Goal: Obtain resource: Obtain resource

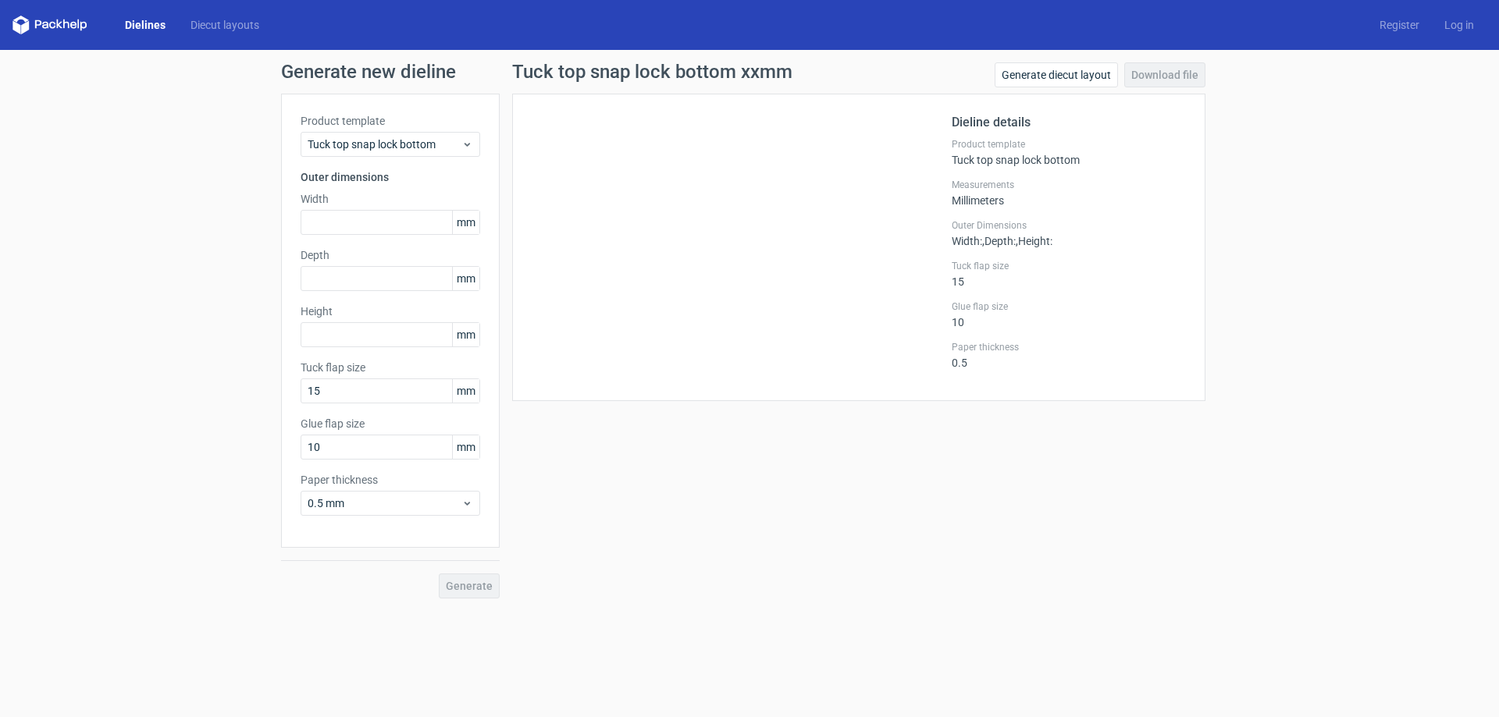
click at [67, 19] on icon at bounding box center [49, 25] width 75 height 19
click at [142, 20] on link "Dielines" at bounding box center [145, 25] width 66 height 16
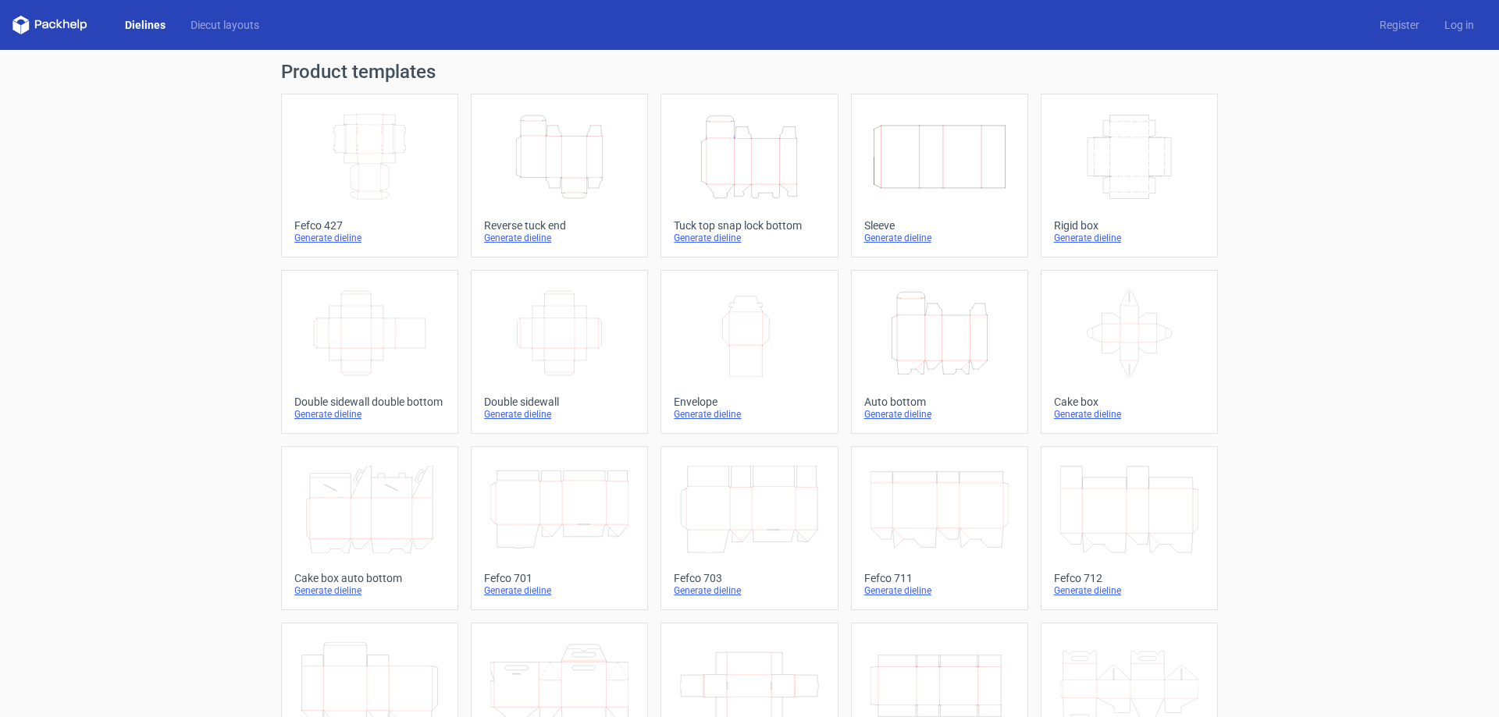
click at [191, 16] on div "Dielines Diecut layouts" at bounding box center [141, 25] width 259 height 19
click at [195, 23] on link "Diecut layouts" at bounding box center [225, 25] width 94 height 16
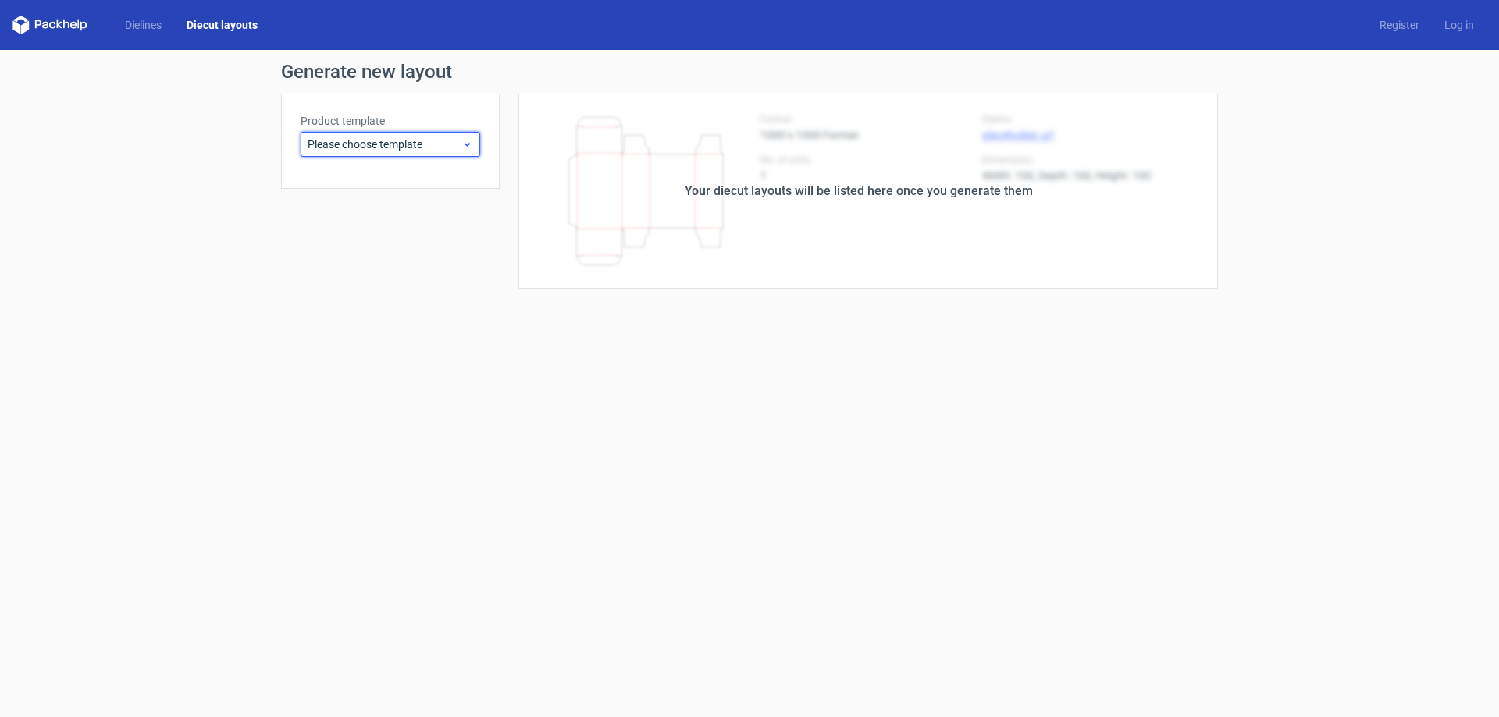
click at [439, 133] on div "Please choose template" at bounding box center [391, 144] width 180 height 25
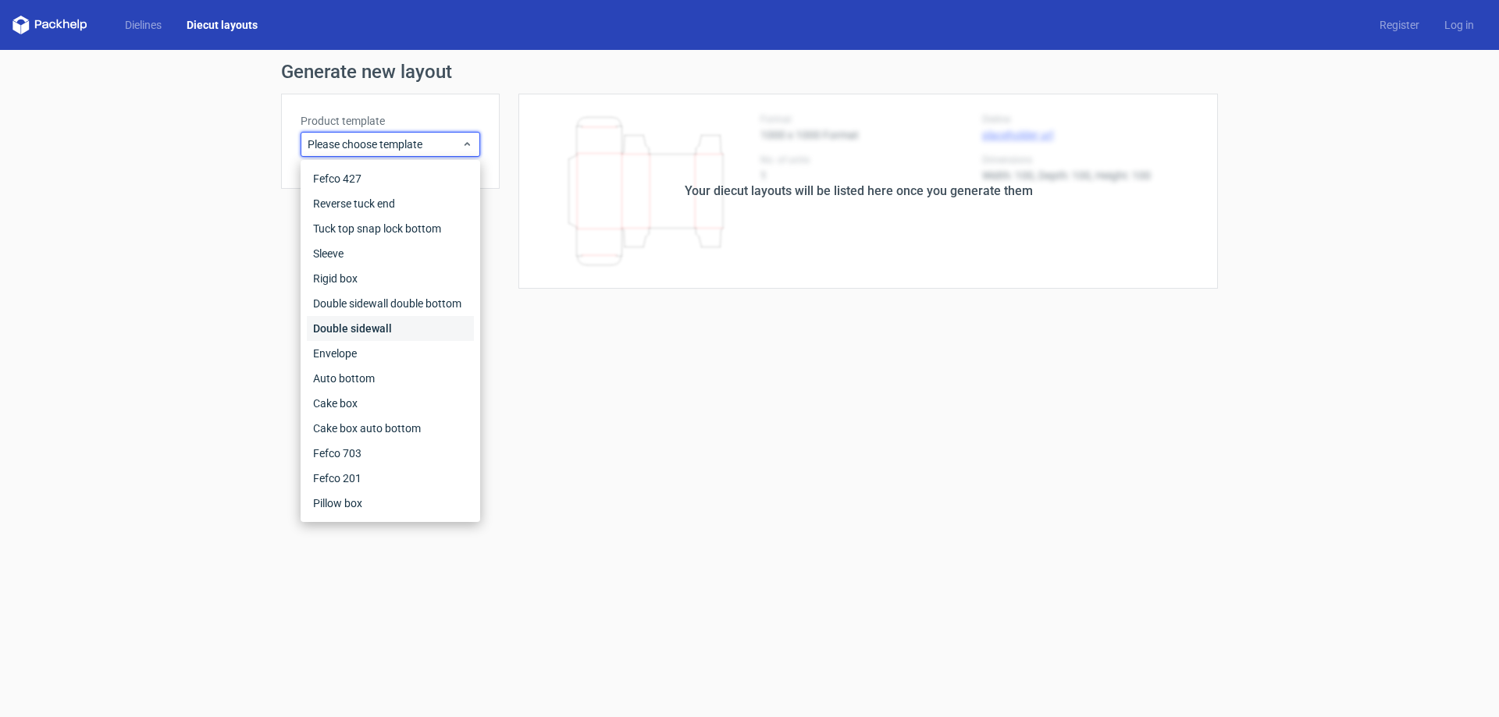
click at [409, 332] on div "Double sidewall" at bounding box center [390, 328] width 167 height 25
